Goal: Transaction & Acquisition: Purchase product/service

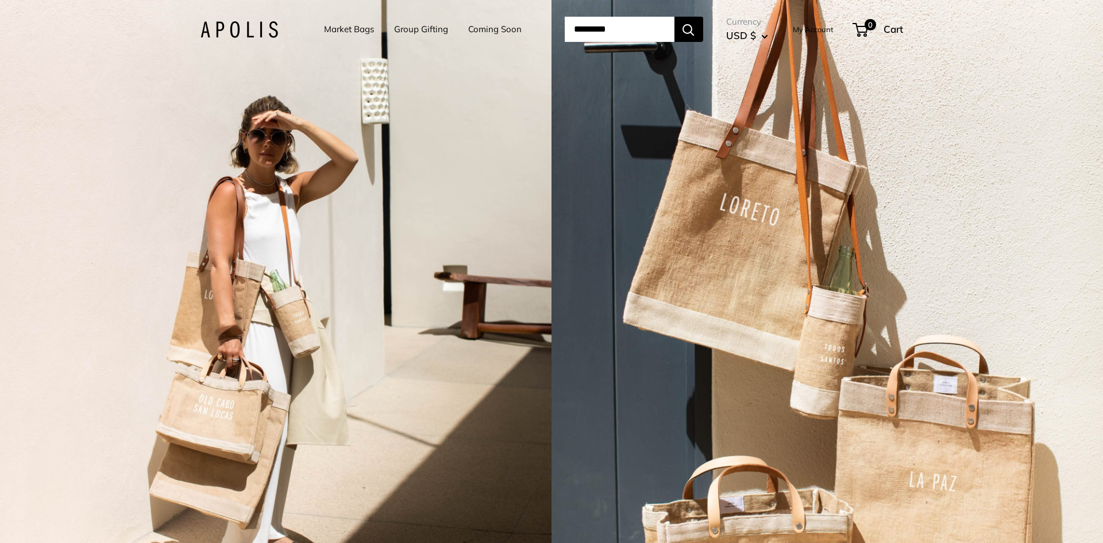
click at [338, 29] on link "Market Bags" at bounding box center [349, 29] width 50 height 16
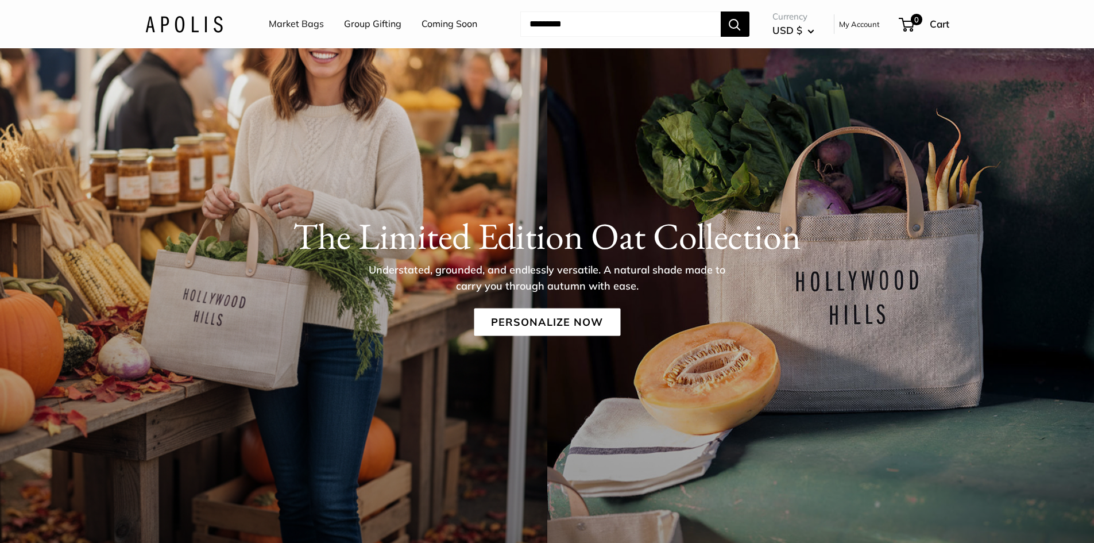
scroll to position [76, 0]
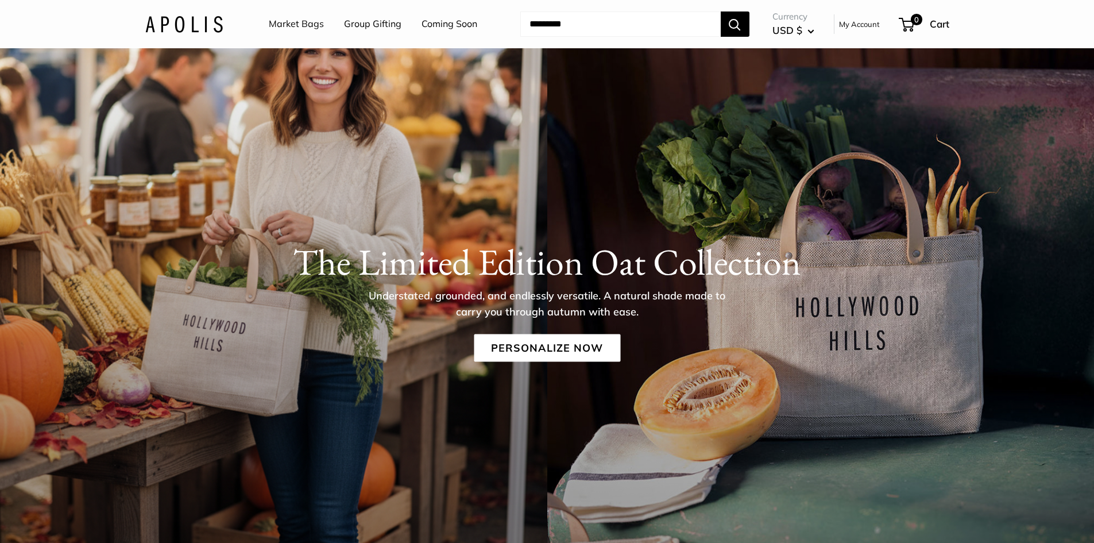
click at [301, 28] on link "Market Bags" at bounding box center [296, 24] width 55 height 17
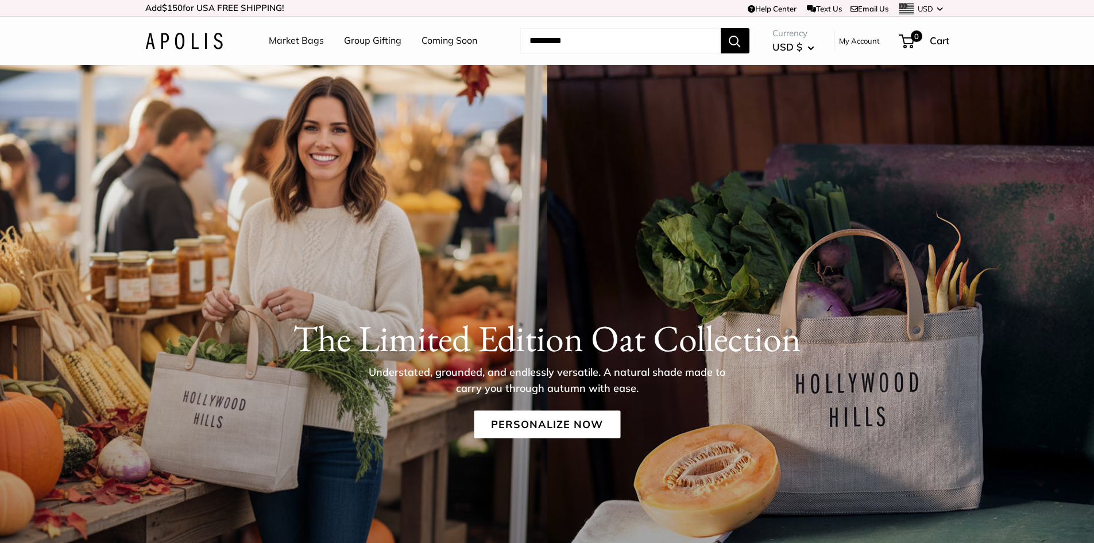
click at [300, 43] on link "Market Bags" at bounding box center [296, 40] width 55 height 17
click at [534, 420] on link "Personalize Now" at bounding box center [547, 424] width 146 height 28
